Goal: Information Seeking & Learning: Learn about a topic

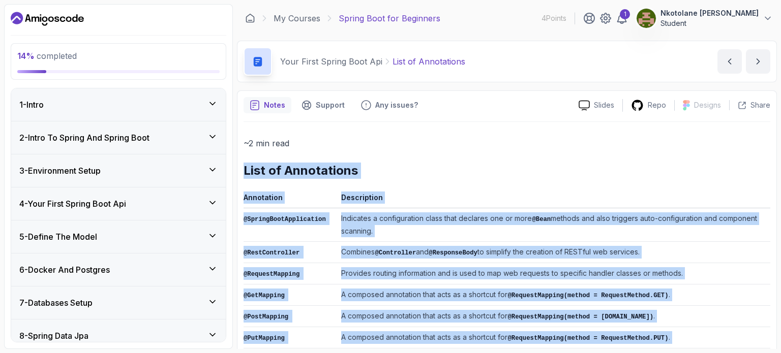
click at [434, 170] on h2 "List of Annotations" at bounding box center [506, 171] width 527 height 16
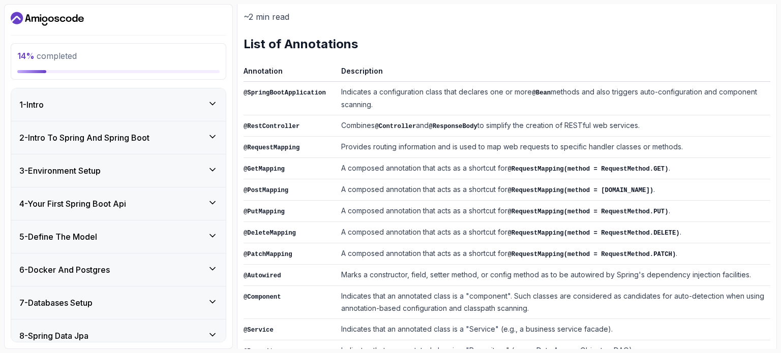
scroll to position [14, 0]
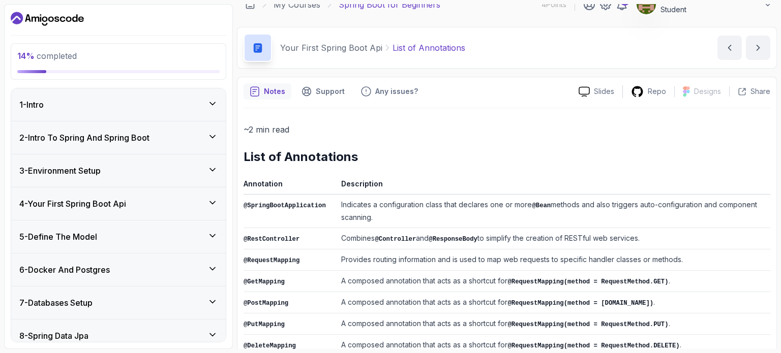
click at [128, 172] on div "3 - Environment Setup" at bounding box center [118, 171] width 198 height 12
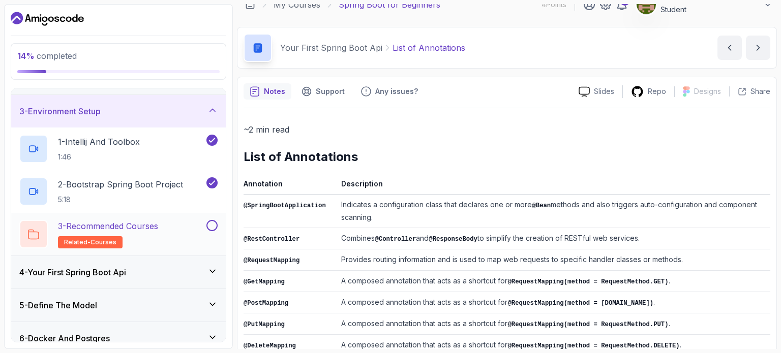
scroll to position [102, 0]
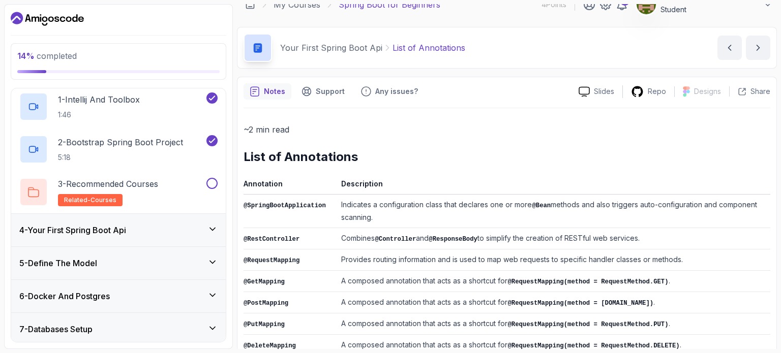
click at [135, 225] on div "4 - Your First Spring Boot Api" at bounding box center [118, 230] width 198 height 12
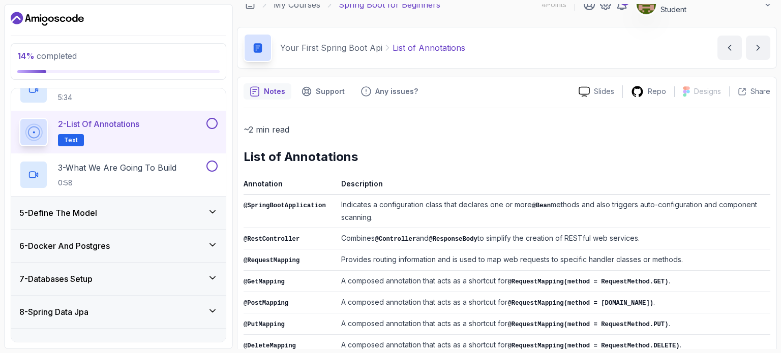
scroll to position [101, 0]
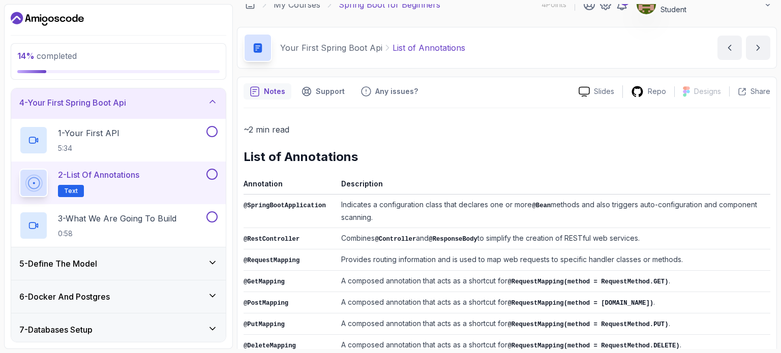
click at [132, 259] on div "5 - Define The Model" at bounding box center [118, 264] width 198 height 12
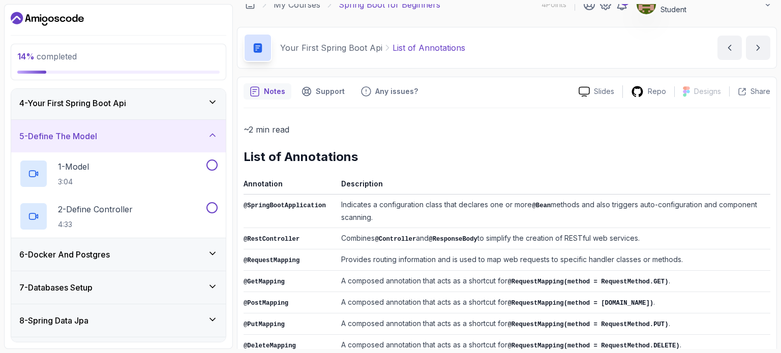
scroll to position [203, 0]
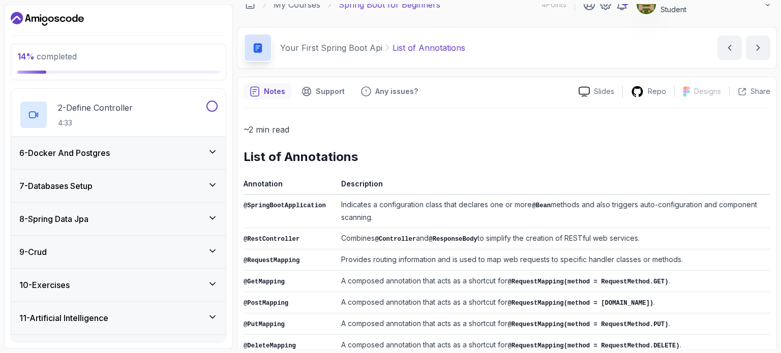
click at [130, 260] on div "9 - Crud" at bounding box center [118, 252] width 214 height 33
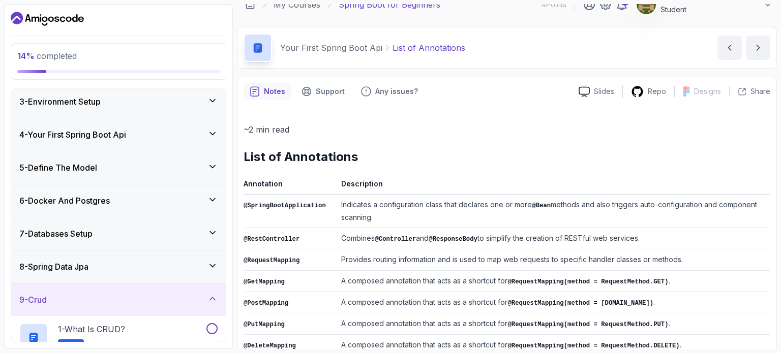
scroll to position [0, 0]
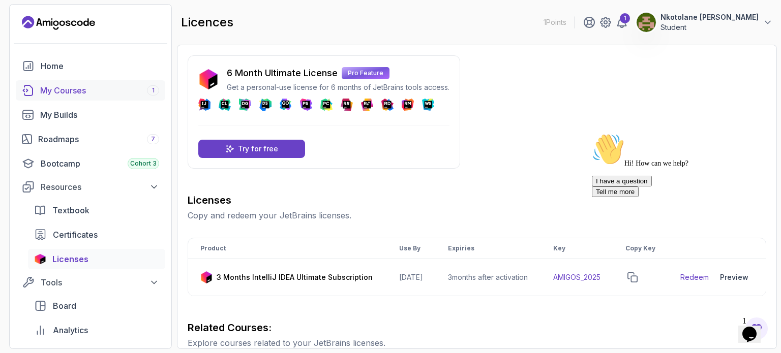
click at [64, 91] on div "My Courses 1" at bounding box center [99, 90] width 119 height 12
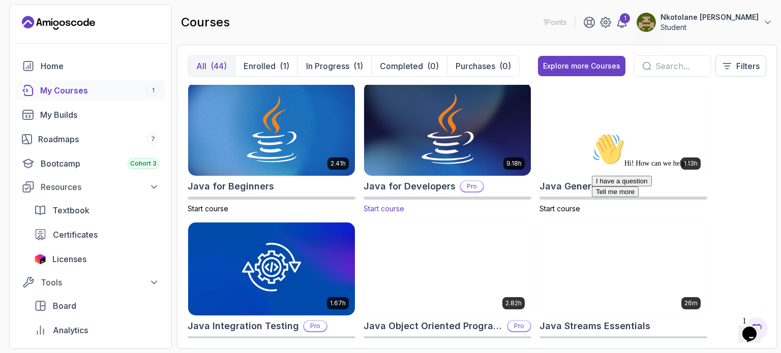
scroll to position [712, 0]
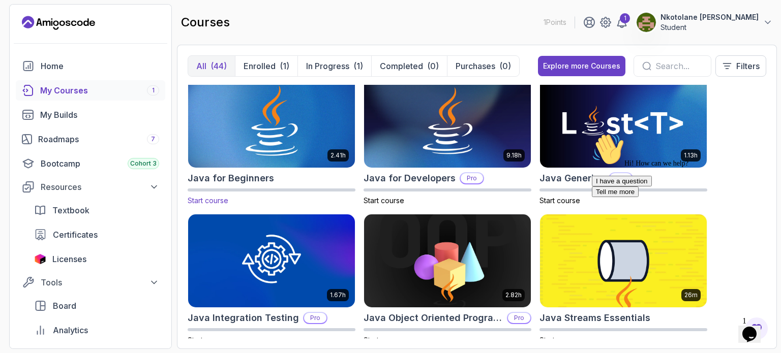
click at [280, 168] on div "2.41h Java for Beginners Start course" at bounding box center [272, 140] width 168 height 132
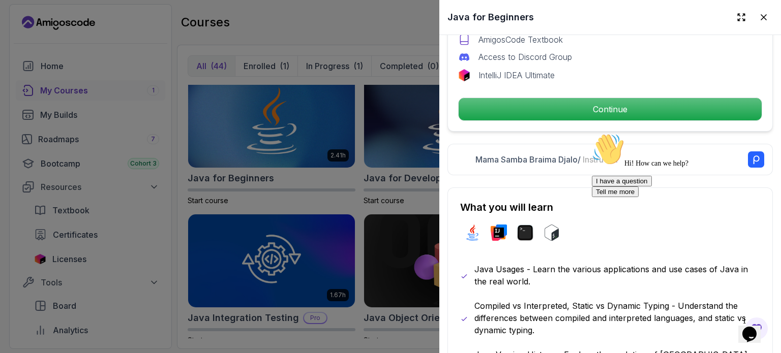
scroll to position [407, 0]
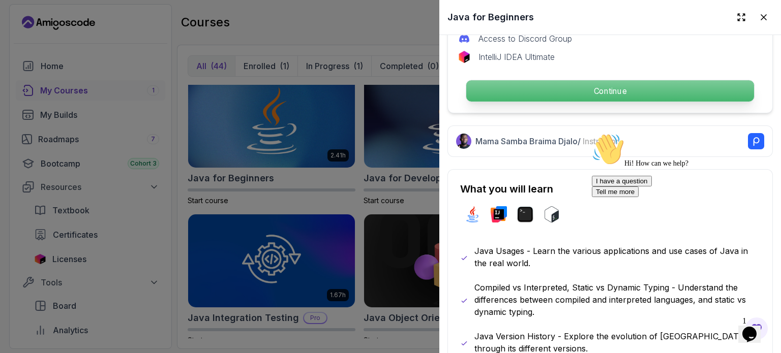
click at [533, 85] on p "Continue" at bounding box center [610, 90] width 288 height 21
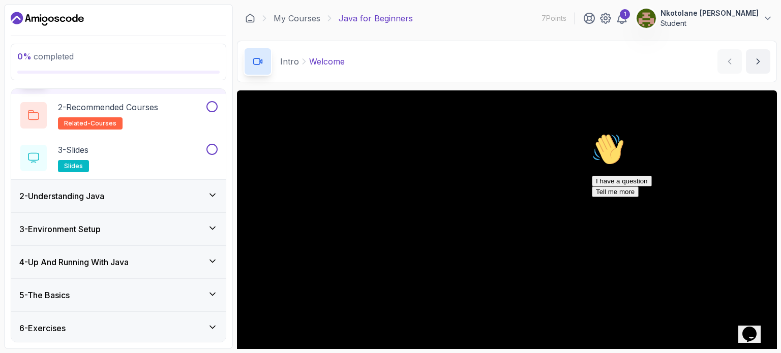
scroll to position [53, 0]
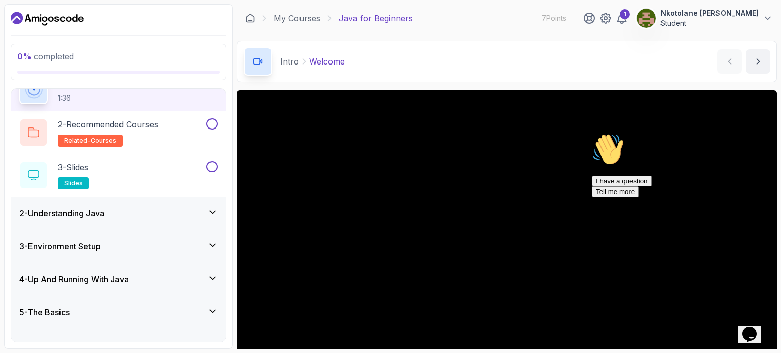
click at [190, 210] on div "2 - Understanding Java" at bounding box center [118, 213] width 198 height 12
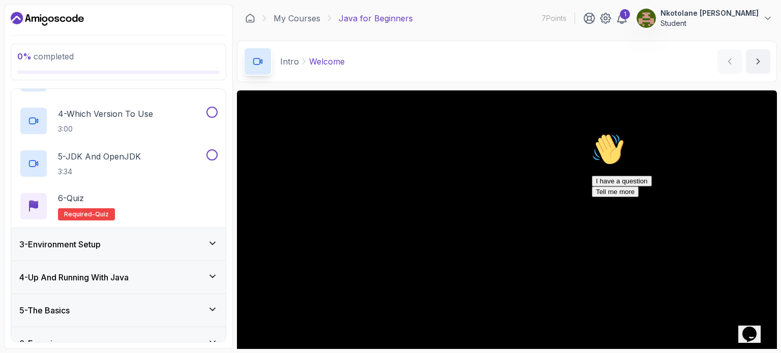
scroll to position [232, 0]
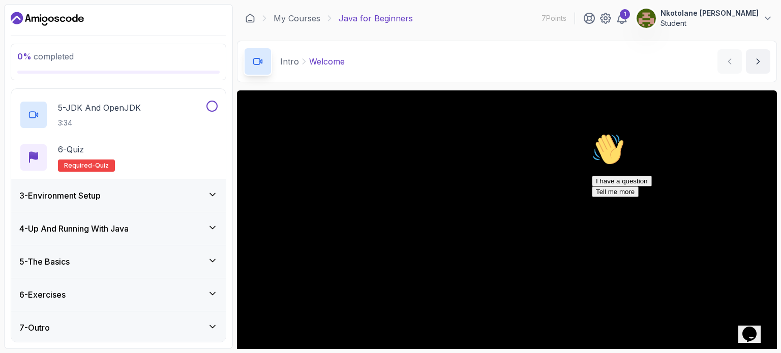
click at [170, 195] on div "3 - Environment Setup" at bounding box center [118, 196] width 198 height 12
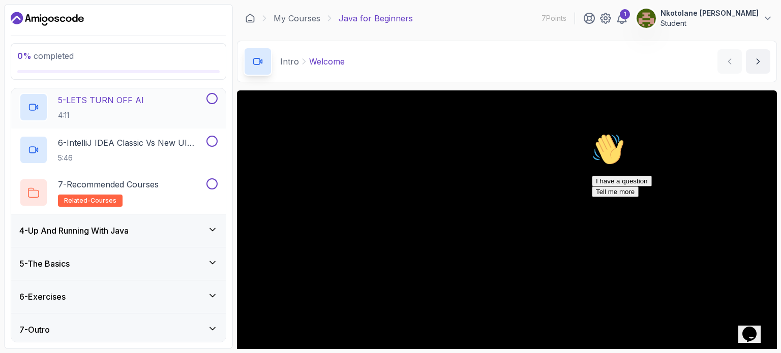
scroll to position [274, 0]
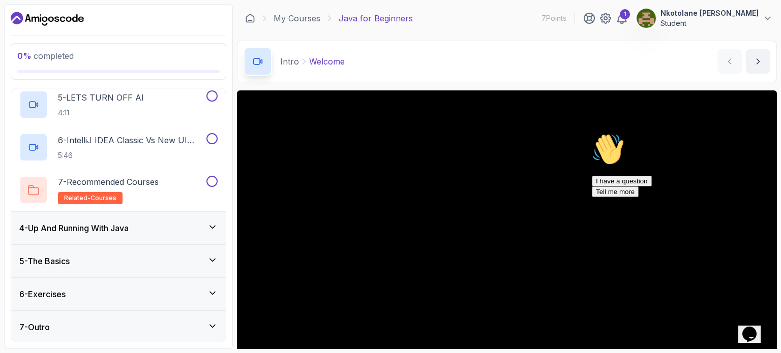
click at [163, 250] on div "5 - The Basics" at bounding box center [118, 261] width 214 height 33
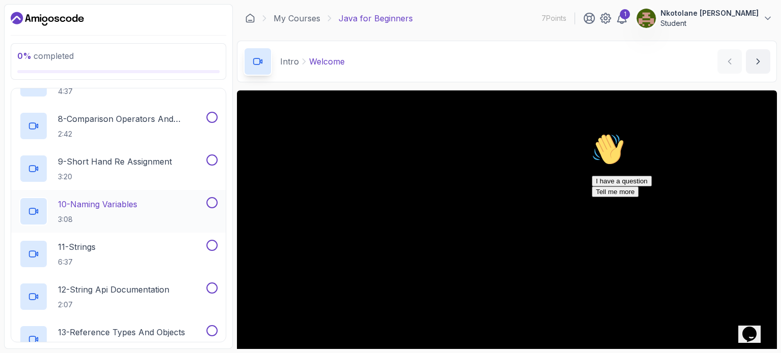
scroll to position [457, 0]
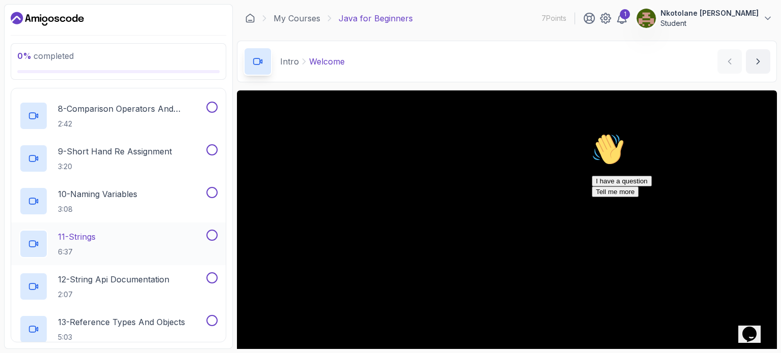
click at [147, 230] on div "11 - Strings 6:37" at bounding box center [111, 244] width 185 height 28
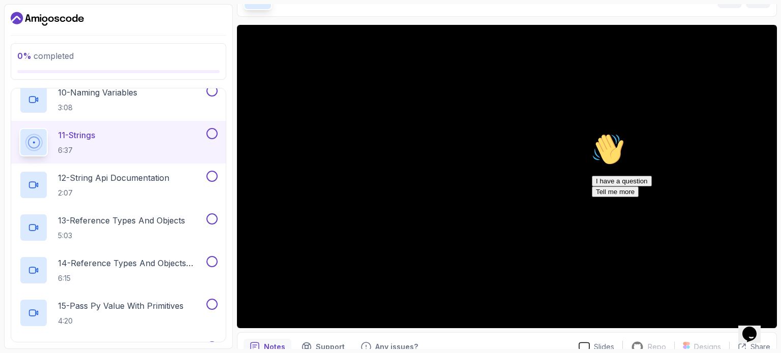
scroll to position [102, 0]
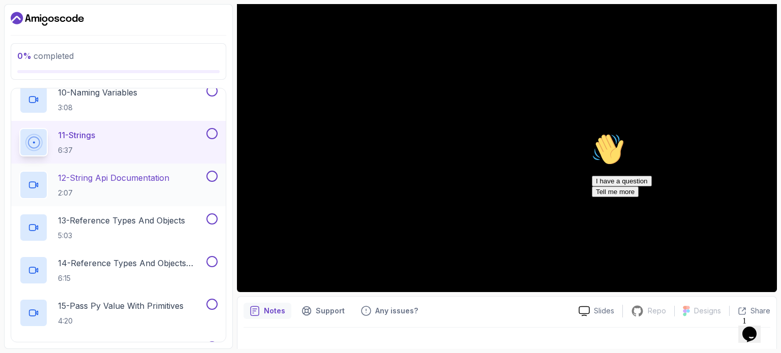
click at [149, 184] on h2 "12 - String Api Documentation 2:07" at bounding box center [113, 185] width 111 height 26
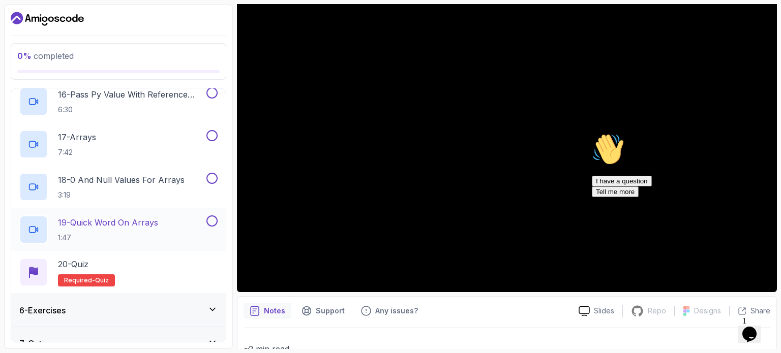
scroll to position [762, 0]
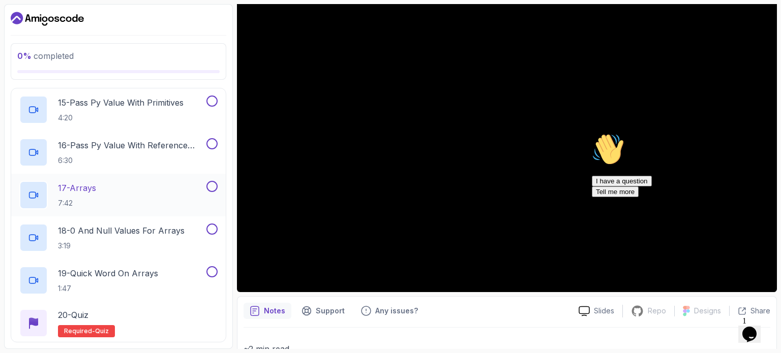
click at [140, 197] on div "17 - Arrays 7:42" at bounding box center [111, 195] width 185 height 28
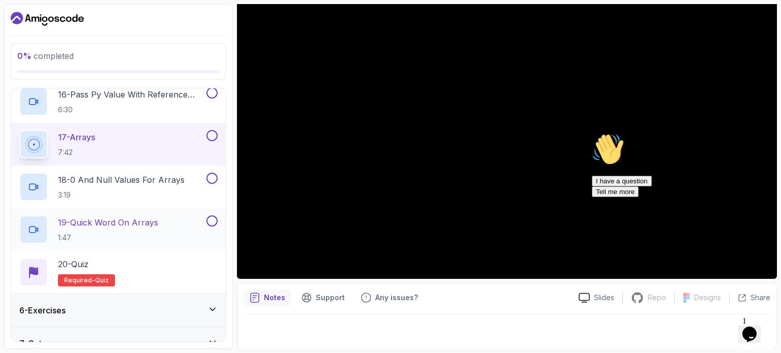
scroll to position [829, 0]
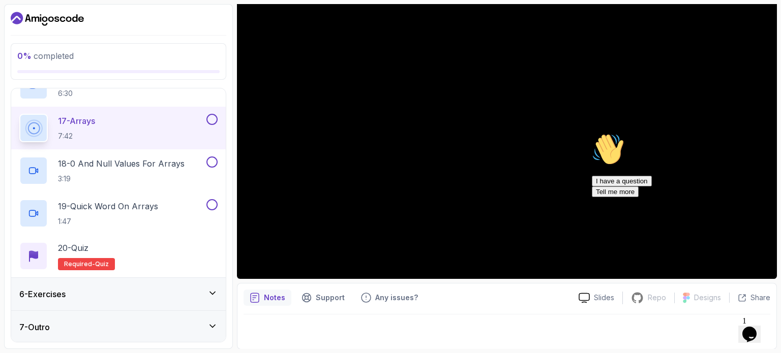
click at [163, 286] on div "6 - Exercises" at bounding box center [118, 294] width 214 height 33
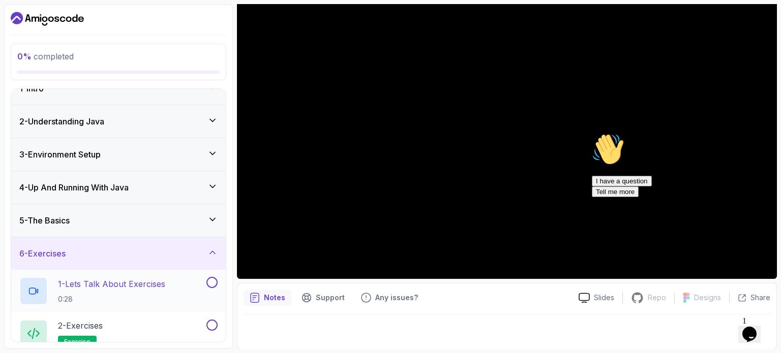
scroll to position [0, 0]
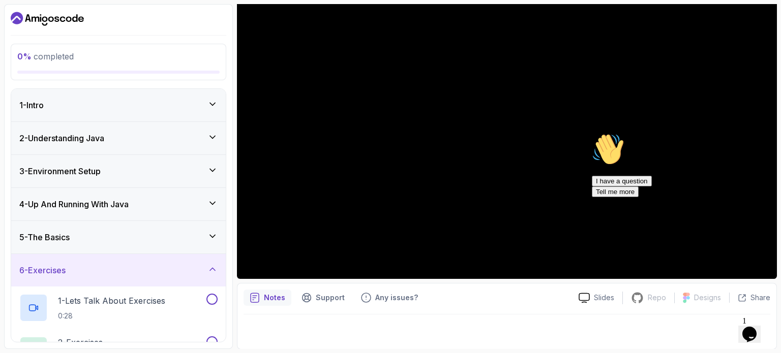
click at [188, 103] on div "1 - Intro" at bounding box center [118, 105] width 198 height 12
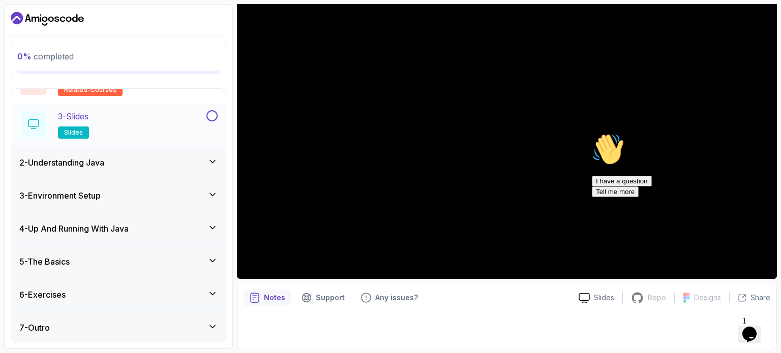
scroll to position [104, 0]
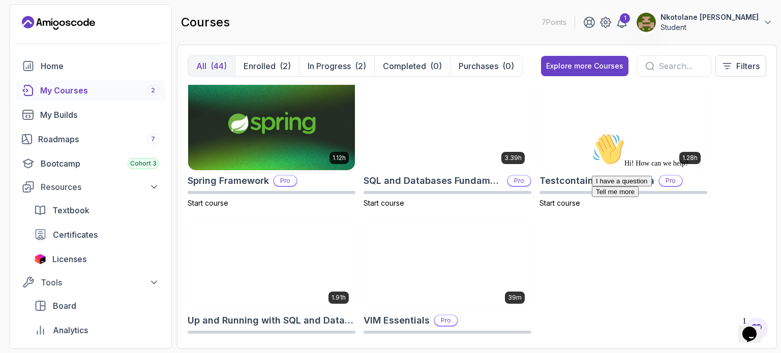
scroll to position [1851, 0]
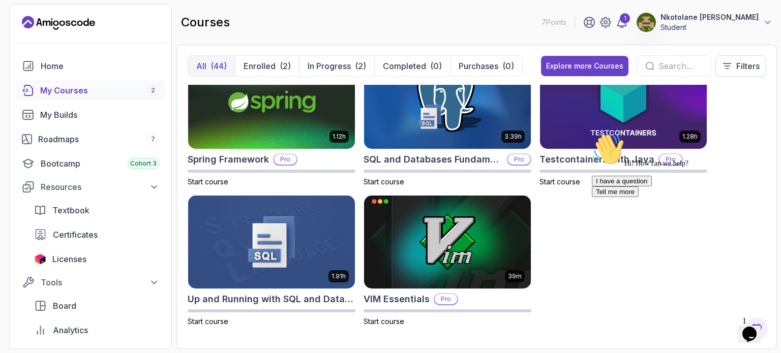
click at [50, 89] on div "My Courses 2" at bounding box center [99, 90] width 119 height 12
click at [52, 87] on div "My Courses 2" at bounding box center [99, 90] width 119 height 12
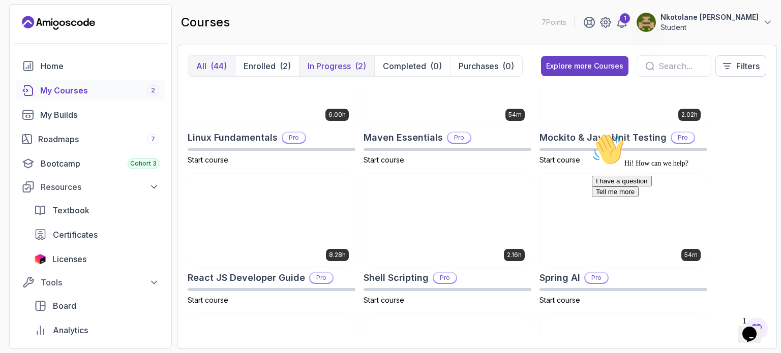
scroll to position [1394, 0]
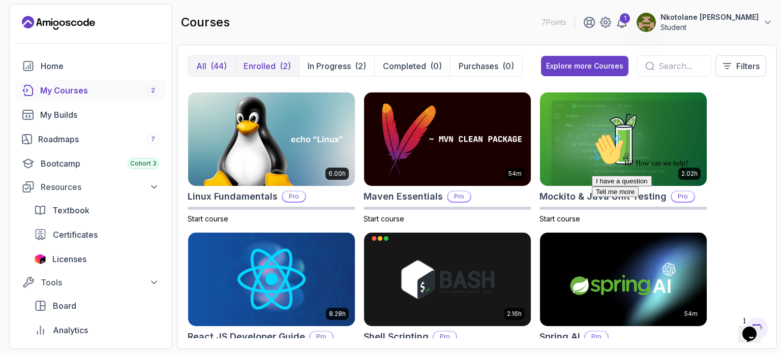
click at [260, 63] on p "Enrolled" at bounding box center [259, 66] width 32 height 12
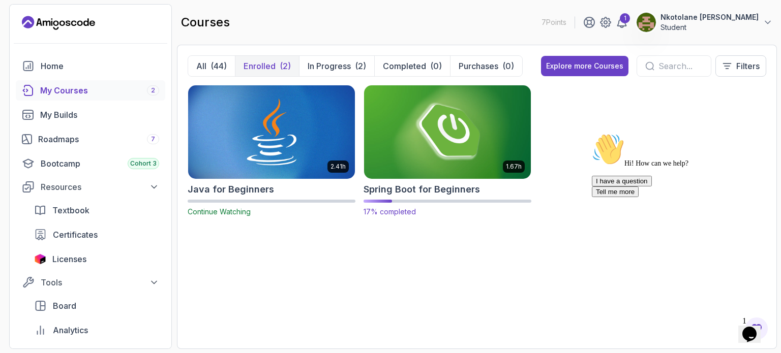
click at [411, 181] on div "1.67h Spring Boot for Beginners 17% completed" at bounding box center [447, 151] width 168 height 132
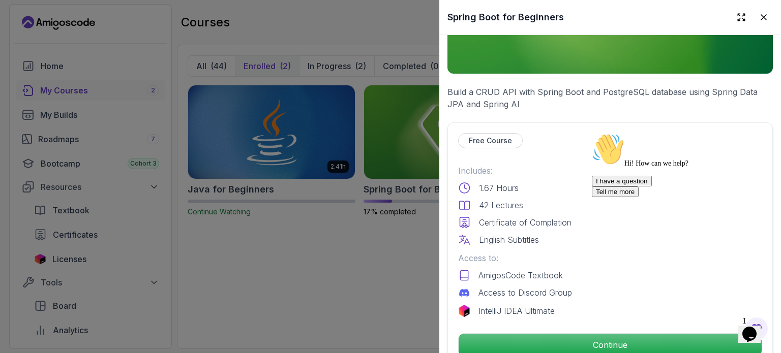
scroll to position [356, 0]
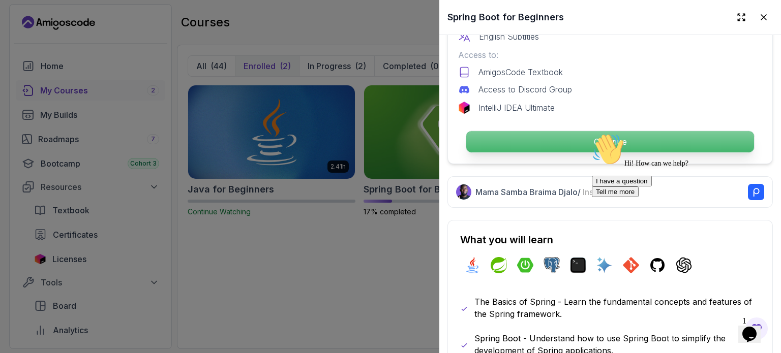
click at [551, 142] on p "Continue" at bounding box center [610, 141] width 288 height 21
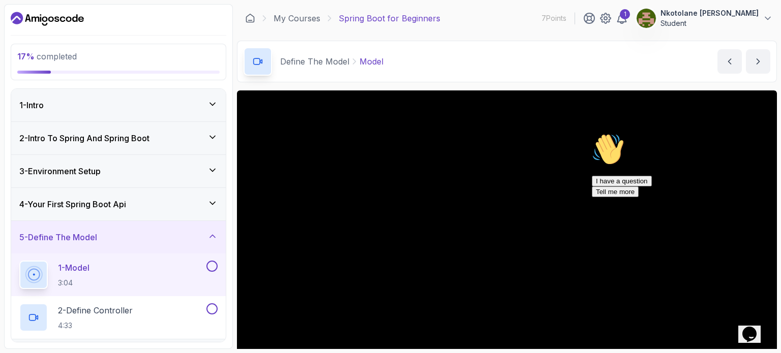
click at [122, 142] on h3 "2 - Intro To Spring And Spring Boot" at bounding box center [84, 138] width 130 height 12
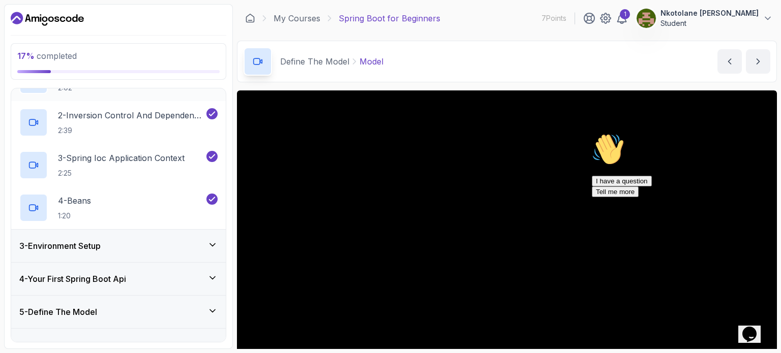
scroll to position [102, 0]
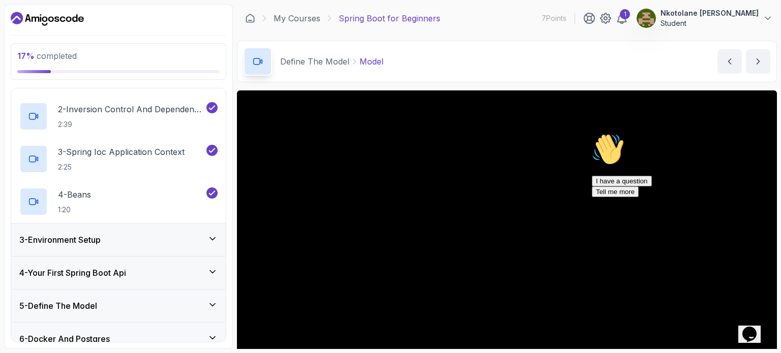
click at [138, 230] on div "3 - Environment Setup" at bounding box center [118, 240] width 214 height 33
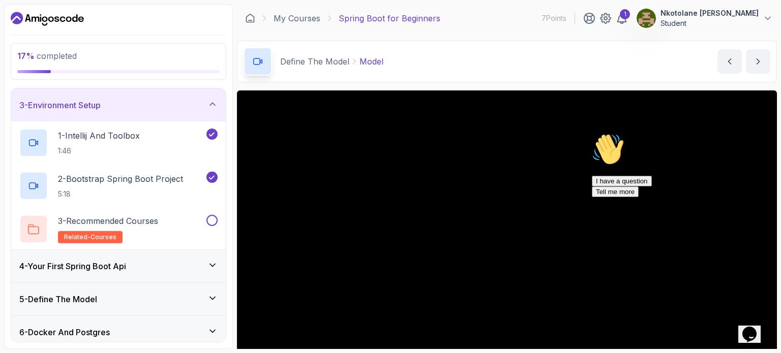
scroll to position [66, 0]
click at [141, 259] on div "4 - Your First Spring Boot Api" at bounding box center [118, 266] width 214 height 33
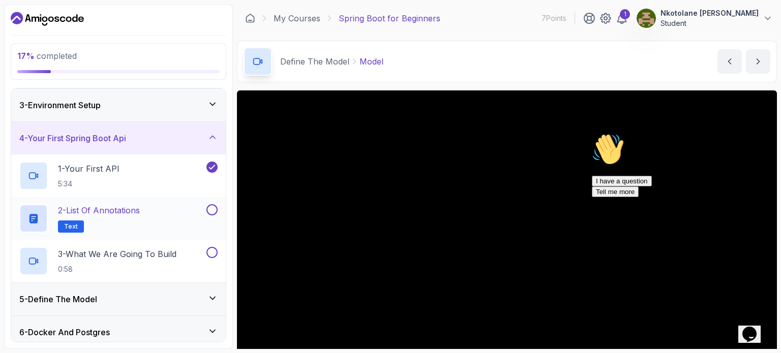
click at [99, 211] on p "2 - List of Annotations" at bounding box center [99, 210] width 82 height 12
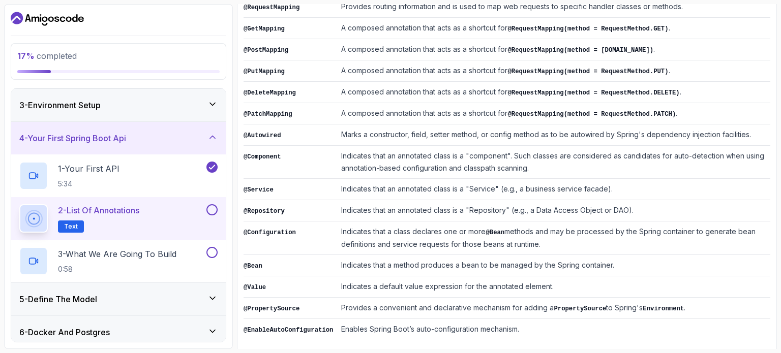
scroll to position [268, 0]
drag, startPoint x: 308, startPoint y: 236, endPoint x: 309, endPoint y: 201, distance: 35.6
click at [309, 201] on td "@Repository" at bounding box center [290, 209] width 94 height 21
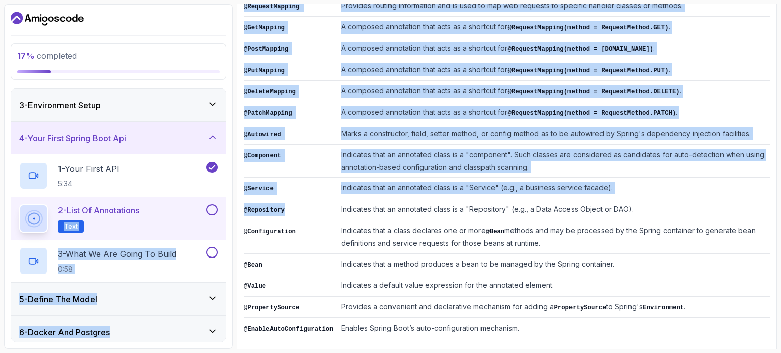
click at [161, 214] on div "2 - List of Annotations Text" at bounding box center [111, 218] width 185 height 28
click at [162, 216] on div "2 - List of Annotations Text" at bounding box center [111, 218] width 185 height 28
click at [100, 211] on p "2 - List of Annotations" at bounding box center [98, 210] width 81 height 12
click at [102, 219] on h2 "2 - List of Annotations Text" at bounding box center [98, 218] width 81 height 28
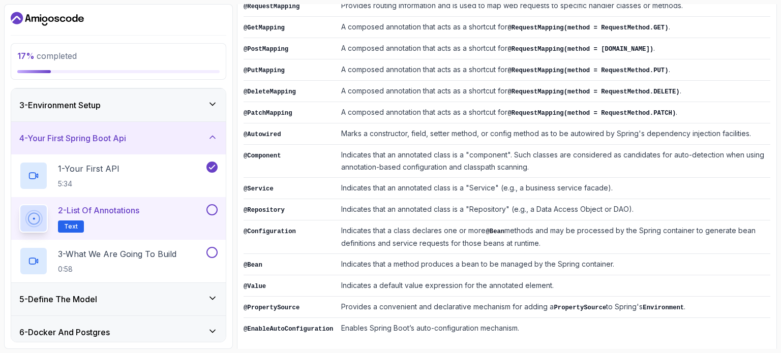
click at [113, 15] on div at bounding box center [118, 19] width 215 height 16
click at [216, 207] on button at bounding box center [211, 209] width 11 height 11
click at [212, 210] on button at bounding box center [211, 209] width 11 height 11
click at [153, 256] on p "3 - What We Are Going To Build" at bounding box center [117, 254] width 118 height 12
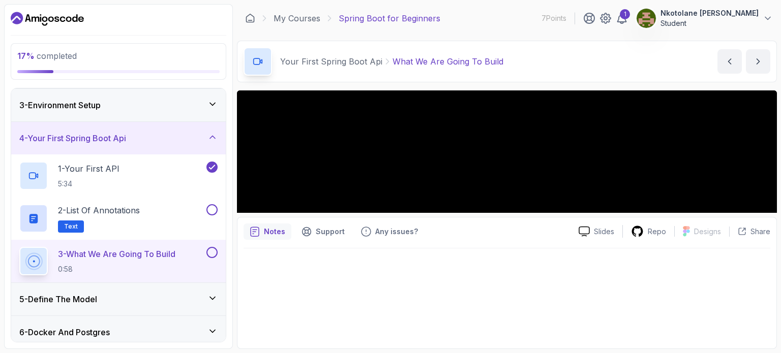
click at [153, 256] on p "3 - What We Are Going To Build" at bounding box center [116, 254] width 117 height 12
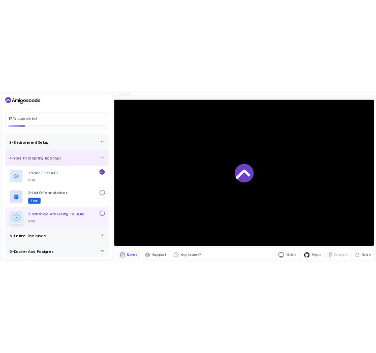
scroll to position [102, 0]
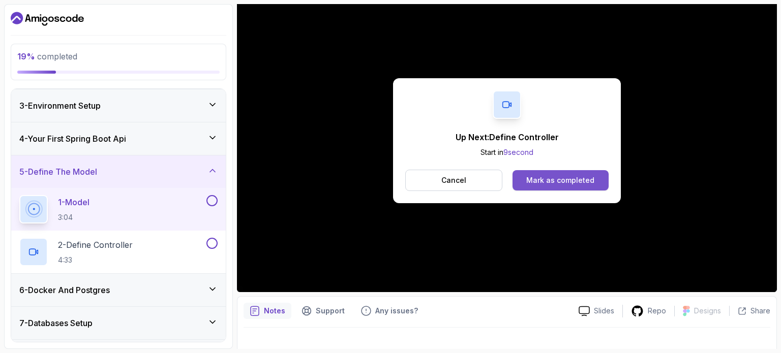
click at [576, 184] on div "Mark as completed" at bounding box center [560, 180] width 68 height 10
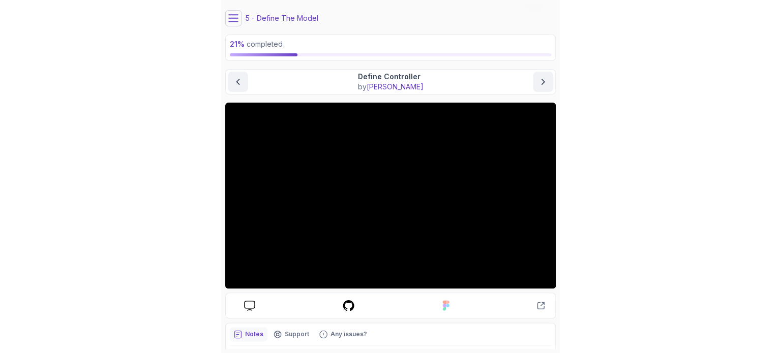
scroll to position [25, 0]
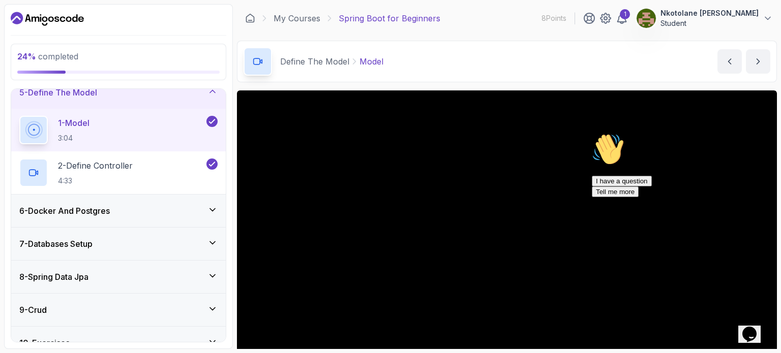
scroll to position [152, 0]
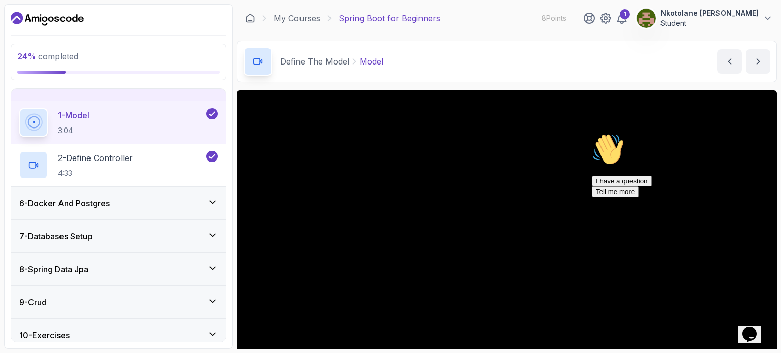
click at [128, 211] on div "6 - Docker And Postgres" at bounding box center [118, 203] width 214 height 33
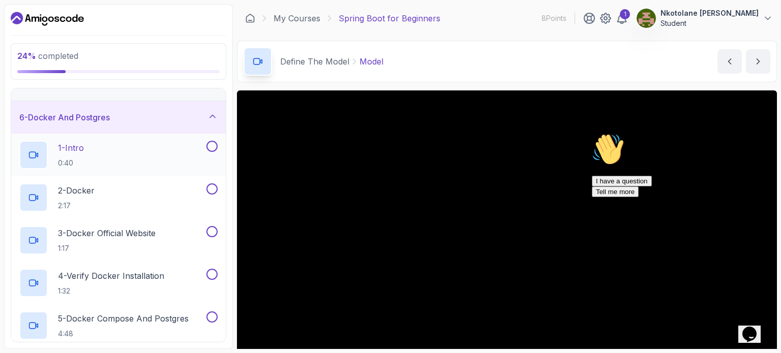
click at [141, 156] on div "1 - Intro 0:40" at bounding box center [111, 155] width 185 height 28
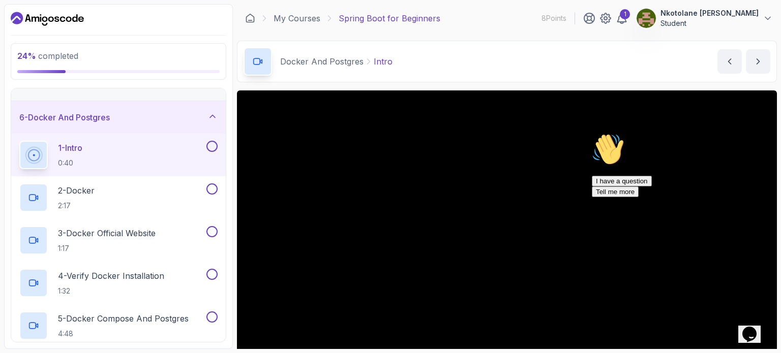
scroll to position [115, 0]
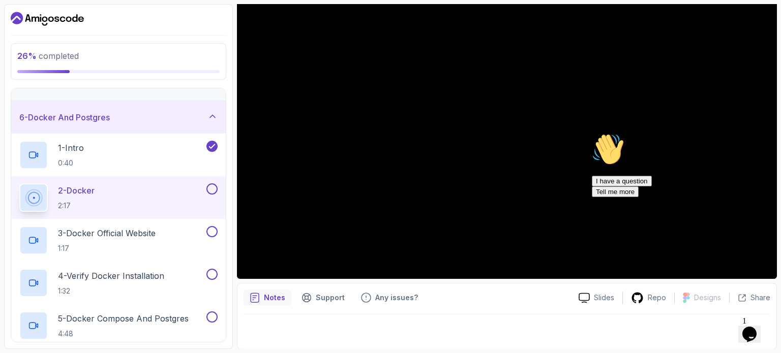
click at [19, 141] on button "1 - Intro 0:40" at bounding box center [118, 155] width 198 height 28
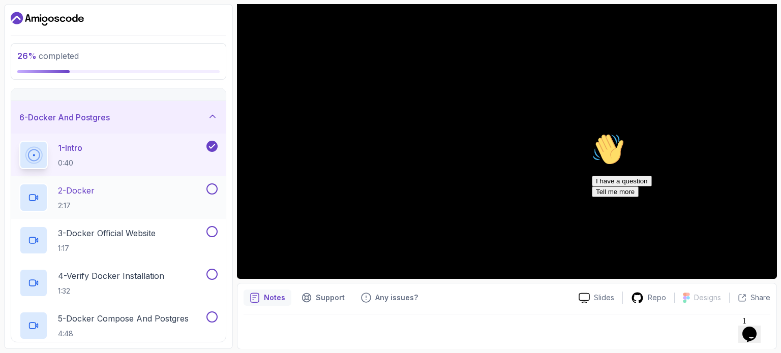
click at [148, 193] on div "2 - Docker 2:17" at bounding box center [111, 197] width 185 height 28
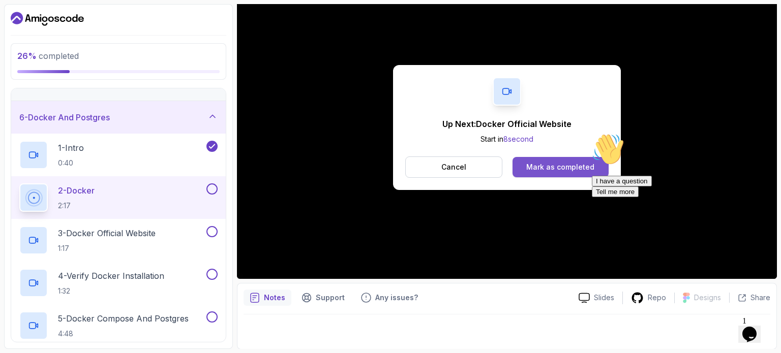
click at [545, 162] on div "Mark as completed" at bounding box center [560, 167] width 68 height 10
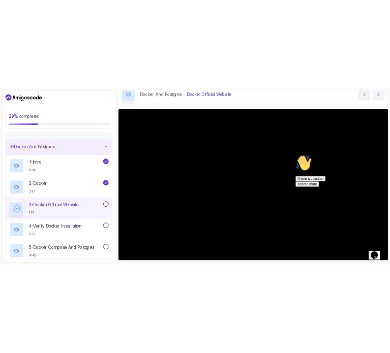
scroll to position [13, 0]
